Goal: Information Seeking & Learning: Find specific fact

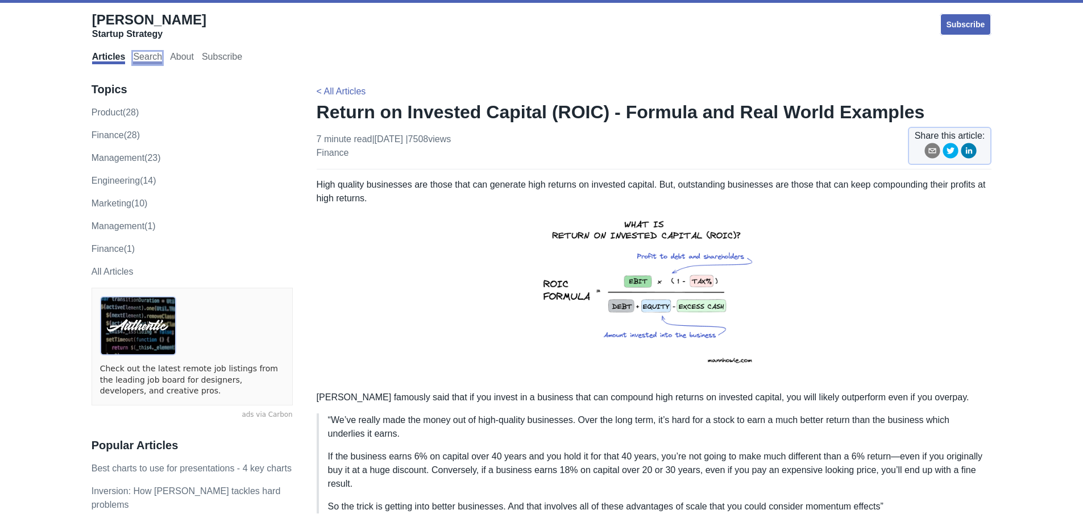
click at [157, 57] on link "Search" at bounding box center [147, 58] width 29 height 13
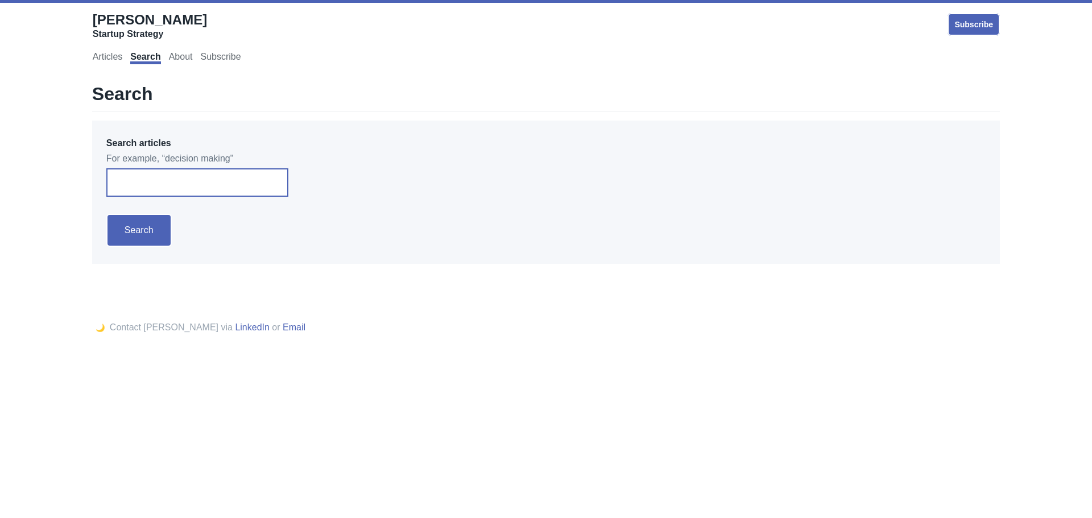
click at [194, 179] on input "Search articles" at bounding box center [197, 182] width 182 height 28
type input "return on equity"
click at [106, 214] on input "Search" at bounding box center [138, 230] width 65 height 33
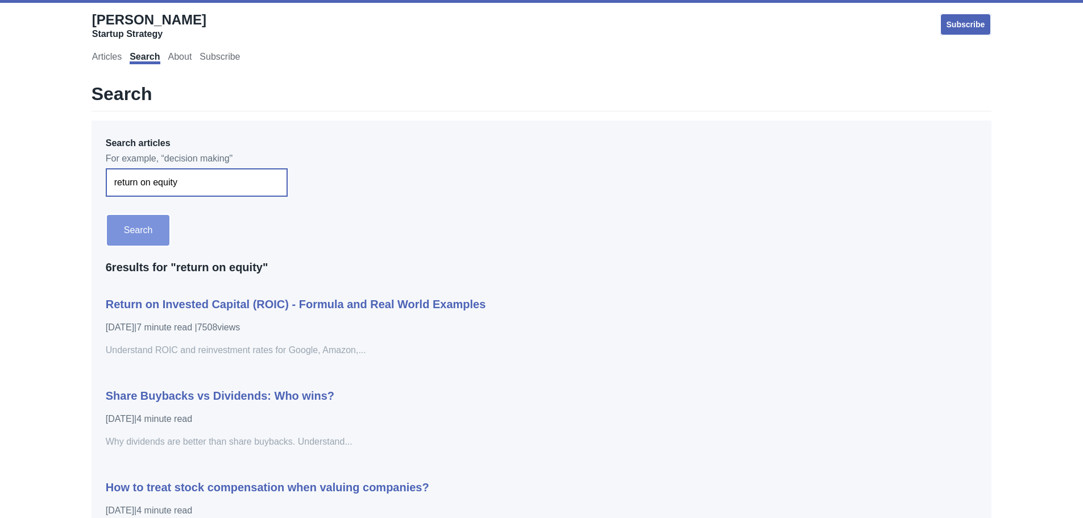
click at [162, 241] on input "Search" at bounding box center [138, 230] width 65 height 33
click at [130, 235] on input "Search" at bounding box center [138, 230] width 65 height 33
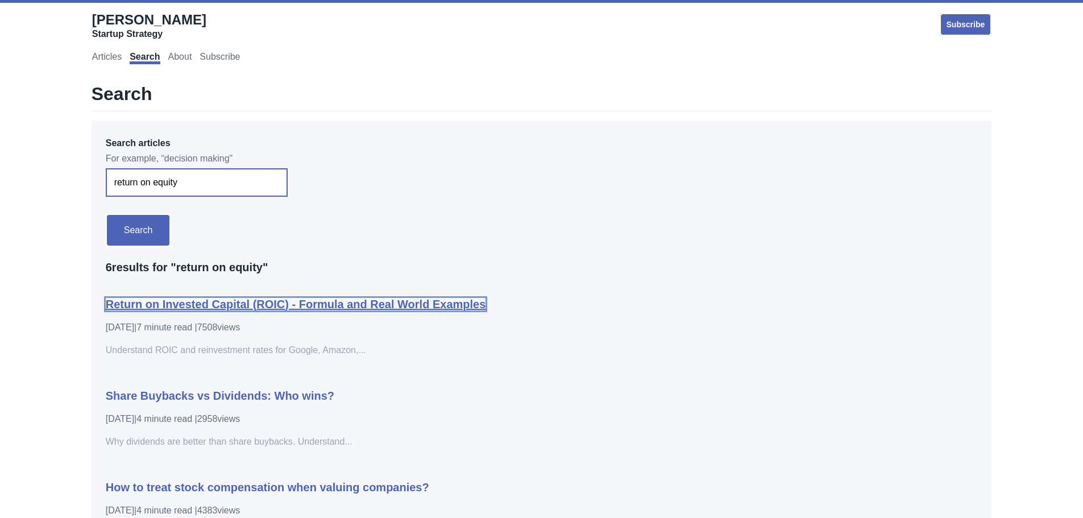
click at [193, 310] on link "Return on Invested Capital (ROIC) - Formula and Real World Examples" at bounding box center [296, 304] width 380 height 13
